Goal: Communication & Community: Answer question/provide support

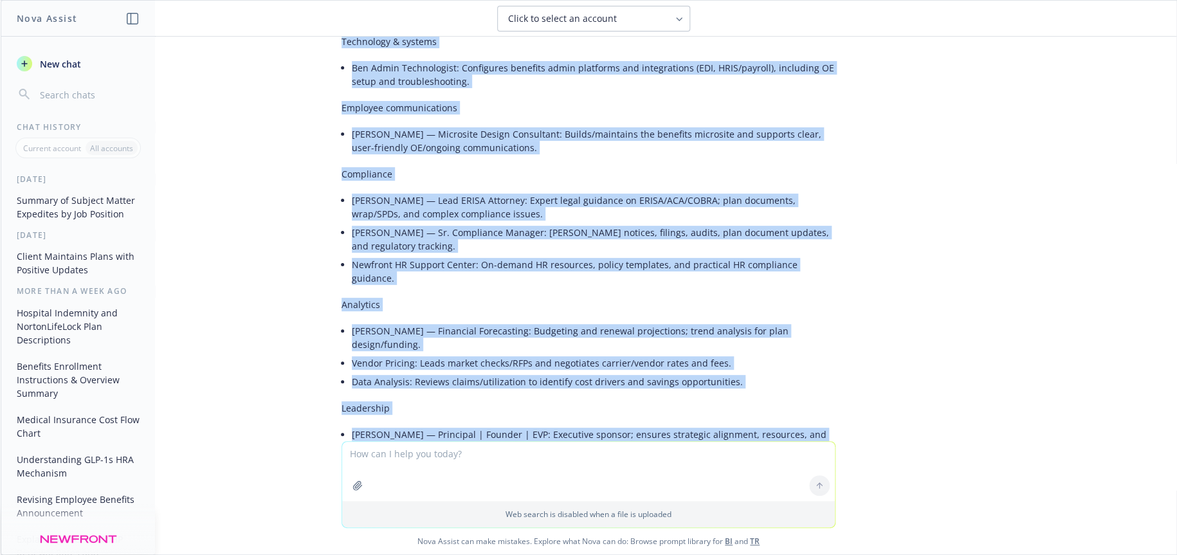
scroll to position [413, 0]
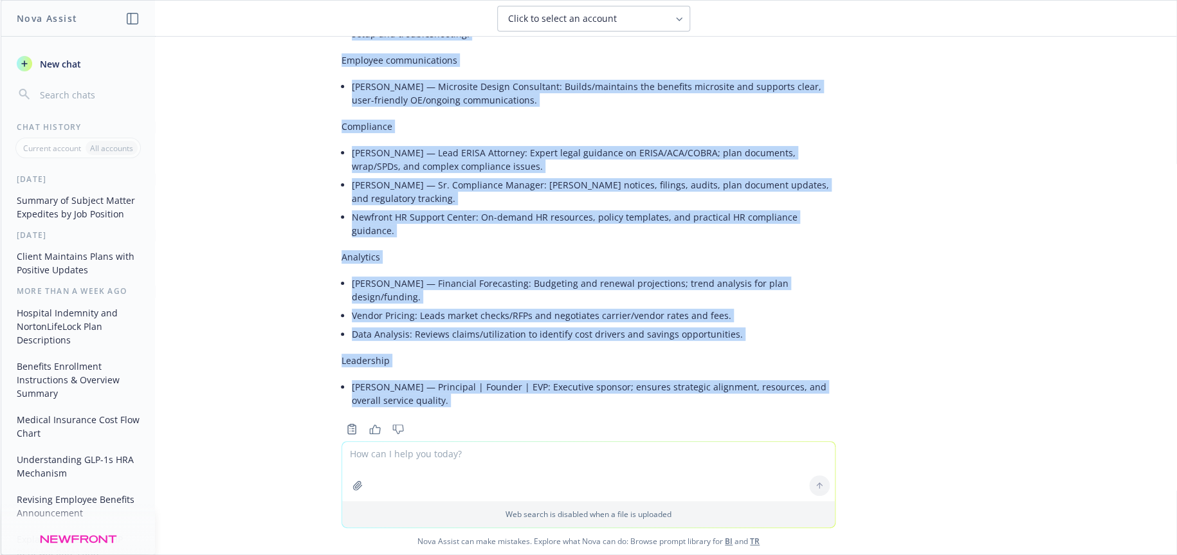
drag, startPoint x: 343, startPoint y: 199, endPoint x: 629, endPoint y: 406, distance: 353.3
click at [629, 406] on div "Here’s a concise, role-by-role overview of the subject matter expert focus area…" at bounding box center [589, 81] width 494 height 714
copy div "Lore Ipsum — Dolorsita Consecte Adipiscing: Elitseddo eiusmod temp; incididu ut…"
